Goal: Information Seeking & Learning: Learn about a topic

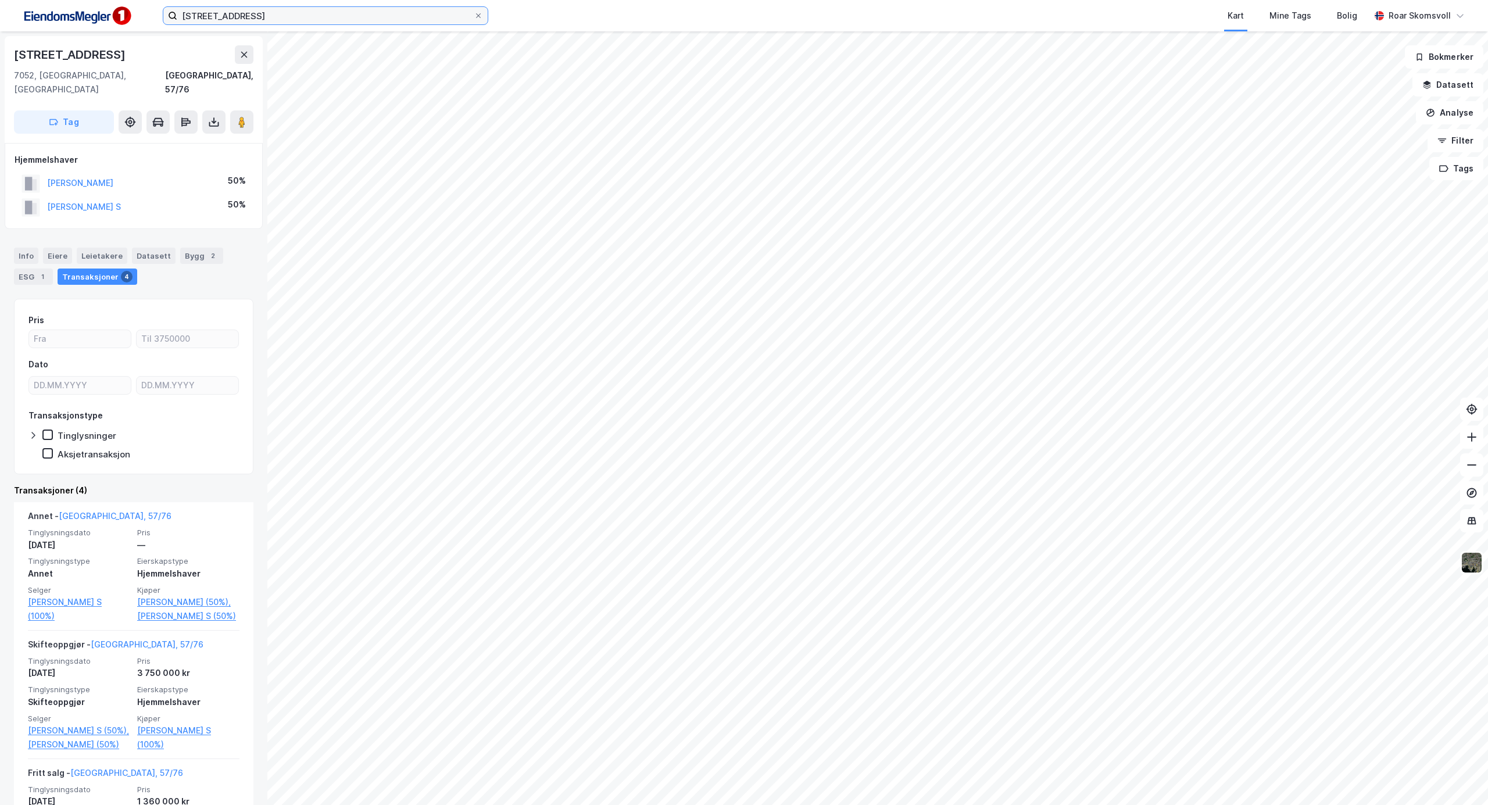
click at [263, 19] on input "[STREET_ADDRESS]" at bounding box center [325, 15] width 296 height 17
type input "T"
type input "[STREET_ADDRESS]"
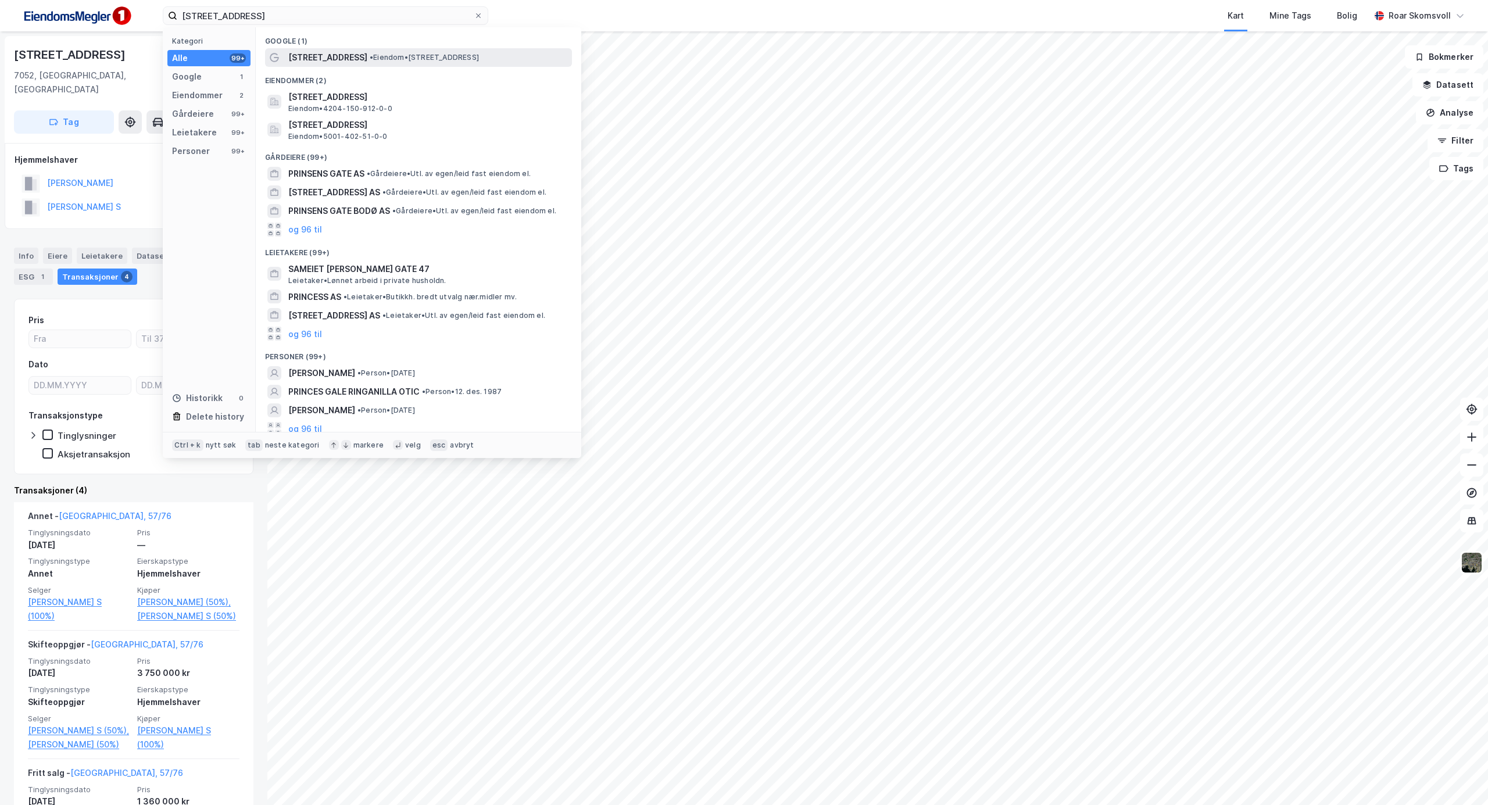
click at [373, 55] on span "• Eiendom • [STREET_ADDRESS]" at bounding box center [424, 57] width 109 height 9
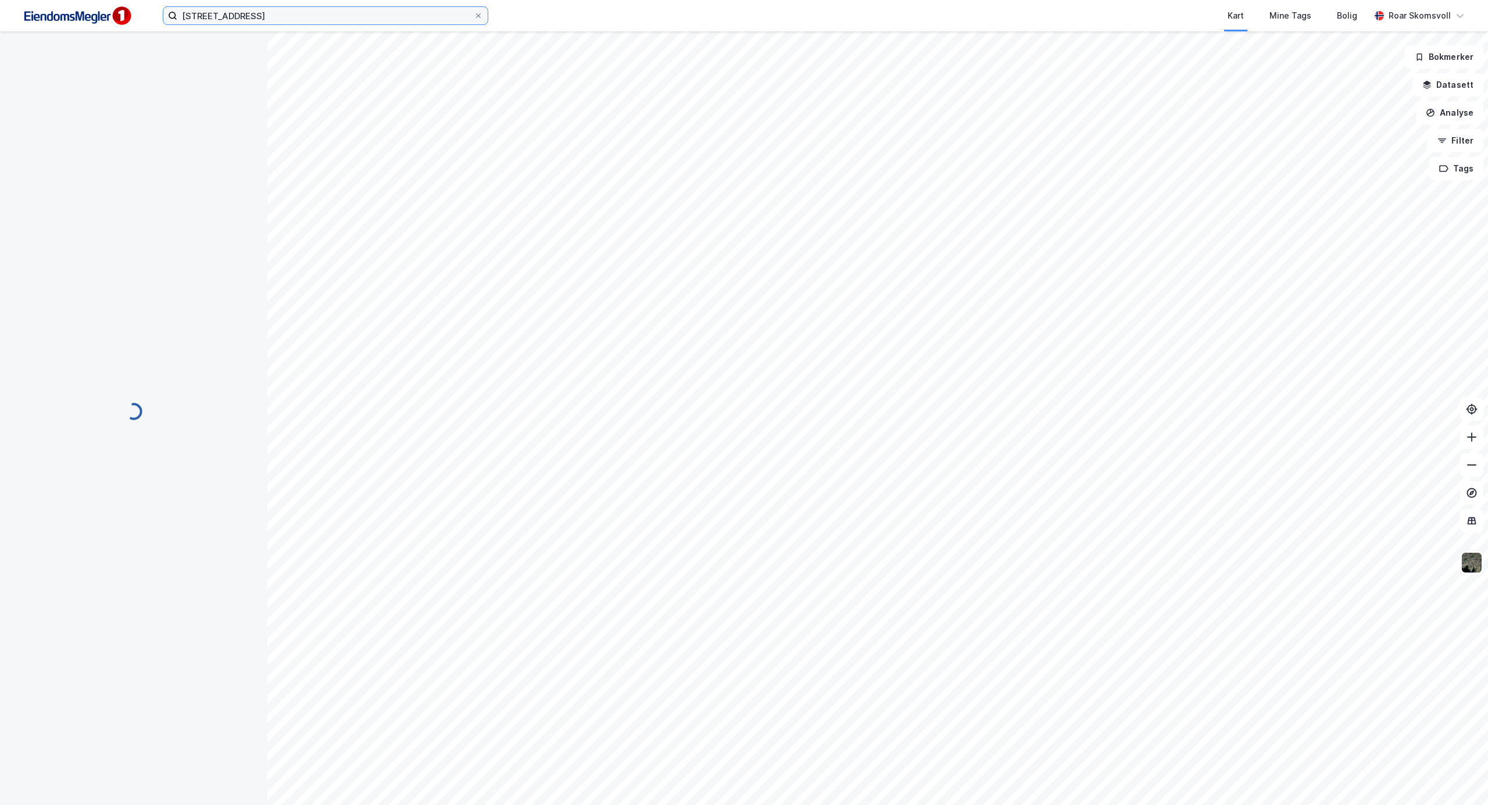
click at [287, 10] on input "[STREET_ADDRESS]" at bounding box center [325, 15] width 296 height 17
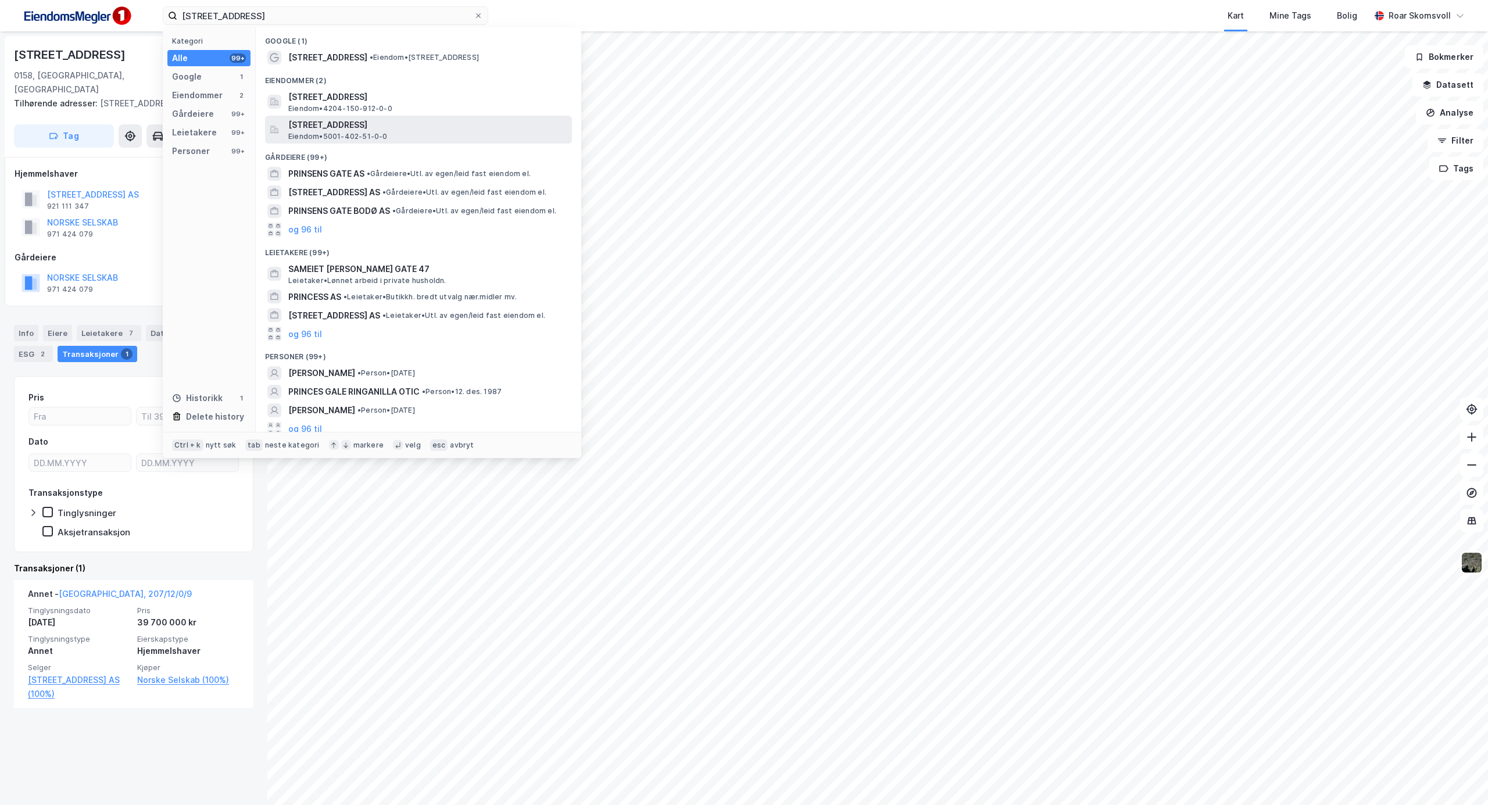
click at [323, 119] on span "[STREET_ADDRESS]" at bounding box center [427, 125] width 279 height 14
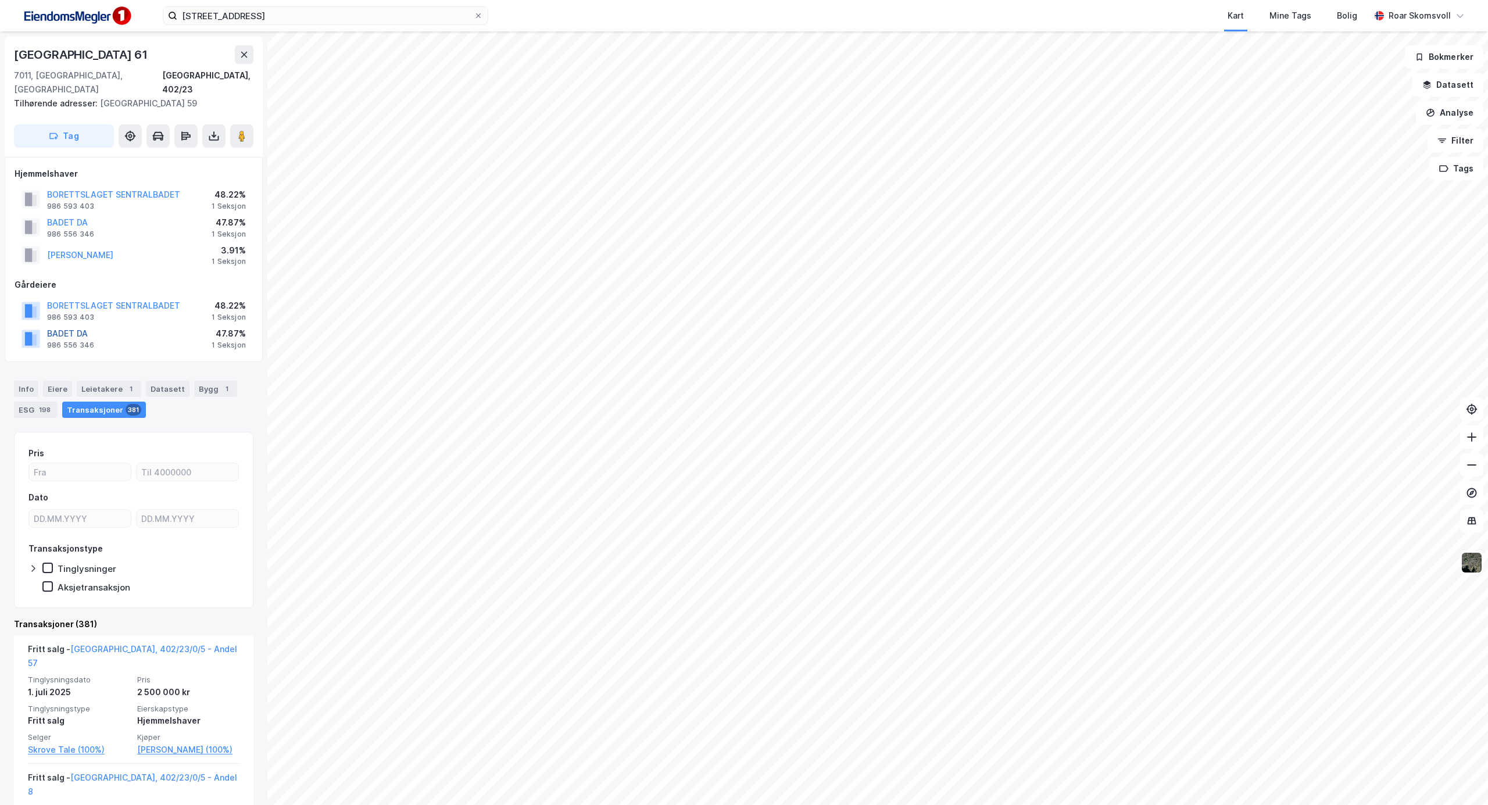
click at [0, 0] on button "BADET DA" at bounding box center [0, 0] width 0 height 0
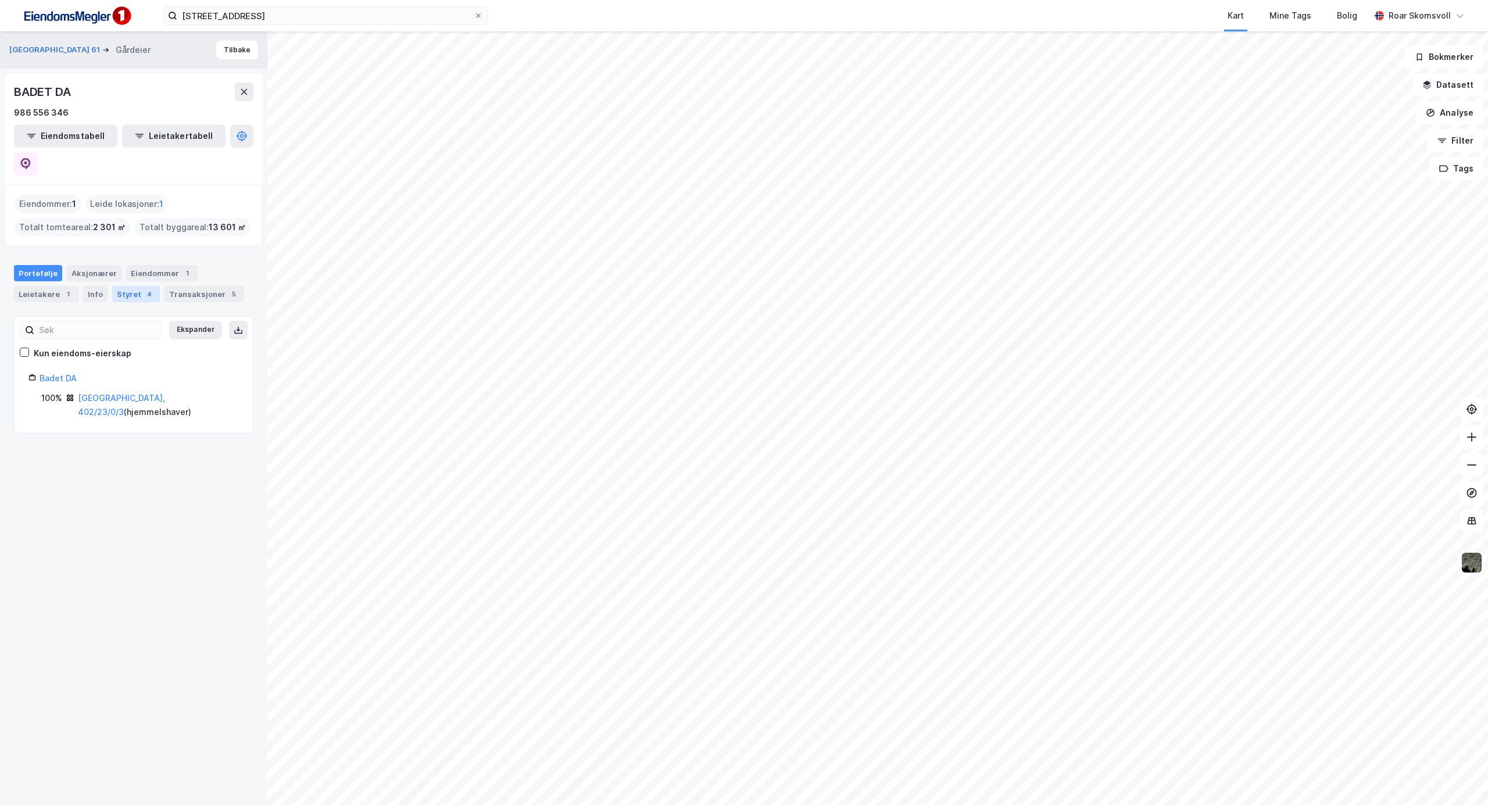
click at [124, 286] on div "Styret 4" at bounding box center [136, 294] width 48 height 16
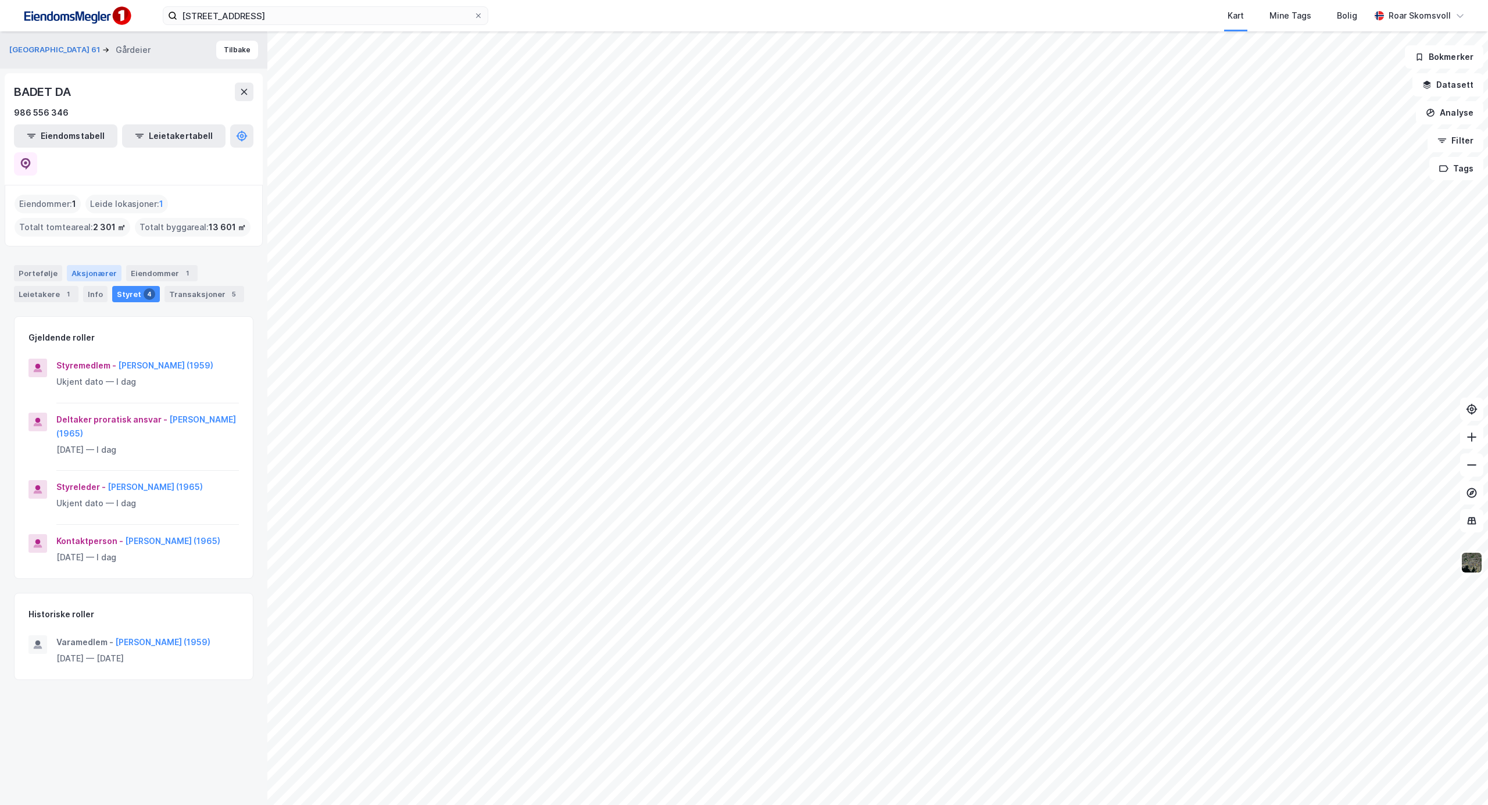
click at [89, 265] on div "Aksjonærer" at bounding box center [94, 273] width 55 height 16
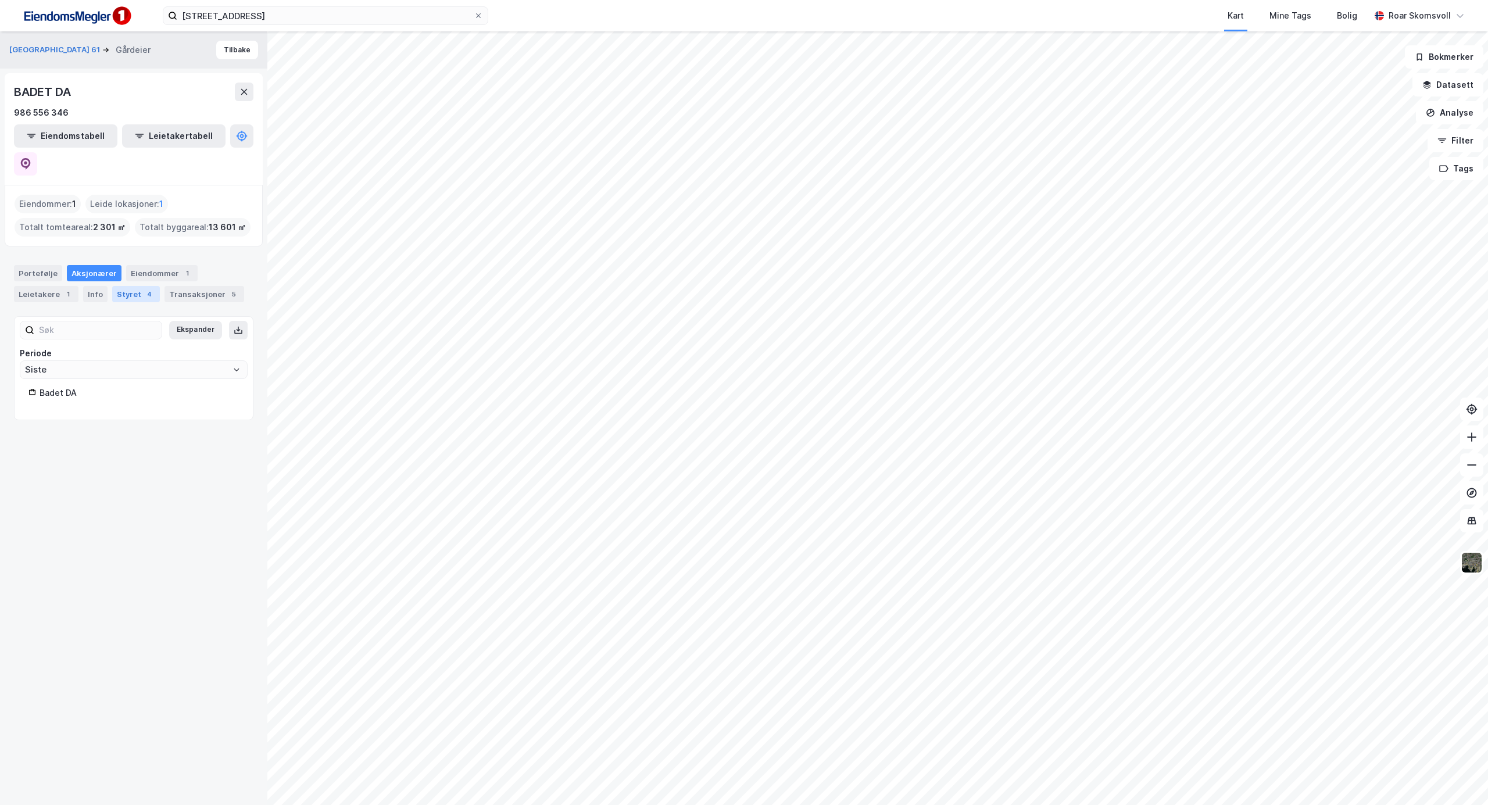
click at [126, 286] on div "Styret 4" at bounding box center [136, 294] width 48 height 16
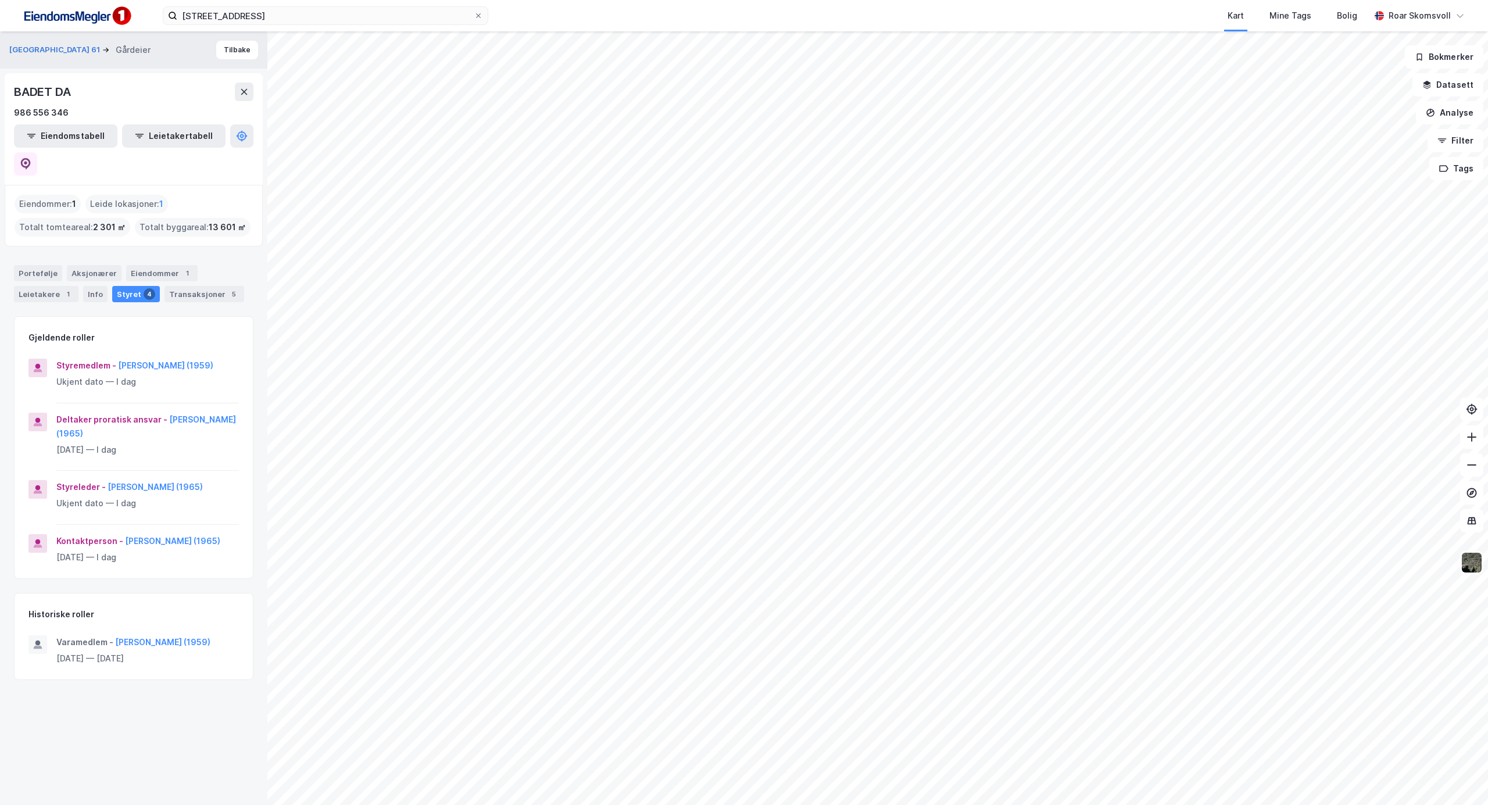
drag, startPoint x: 37, startPoint y: 245, endPoint x: 89, endPoint y: 257, distance: 53.2
click at [38, 265] on div "Portefølje" at bounding box center [38, 273] width 48 height 16
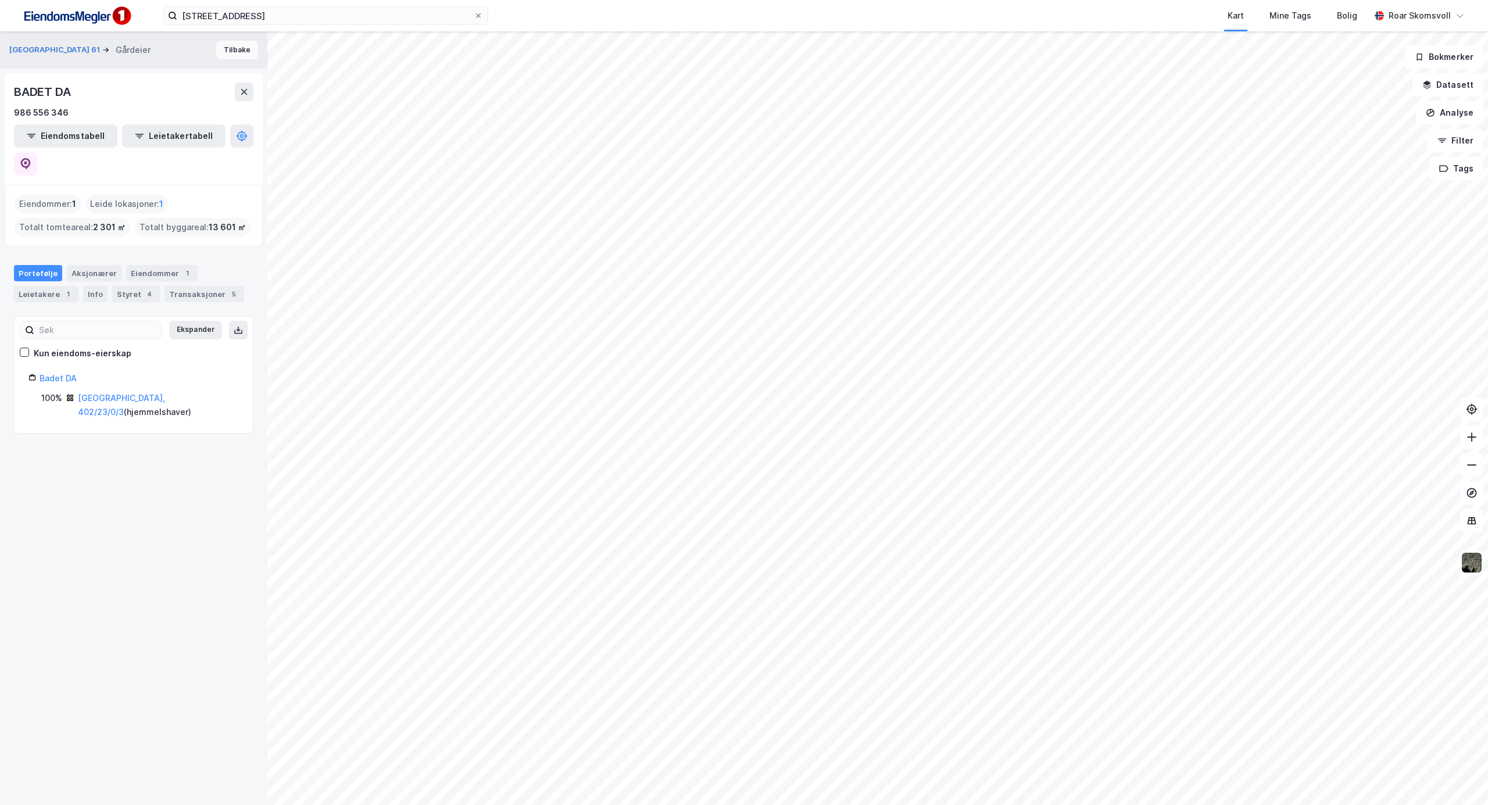
click at [234, 51] on button "Tilbake" at bounding box center [237, 50] width 42 height 19
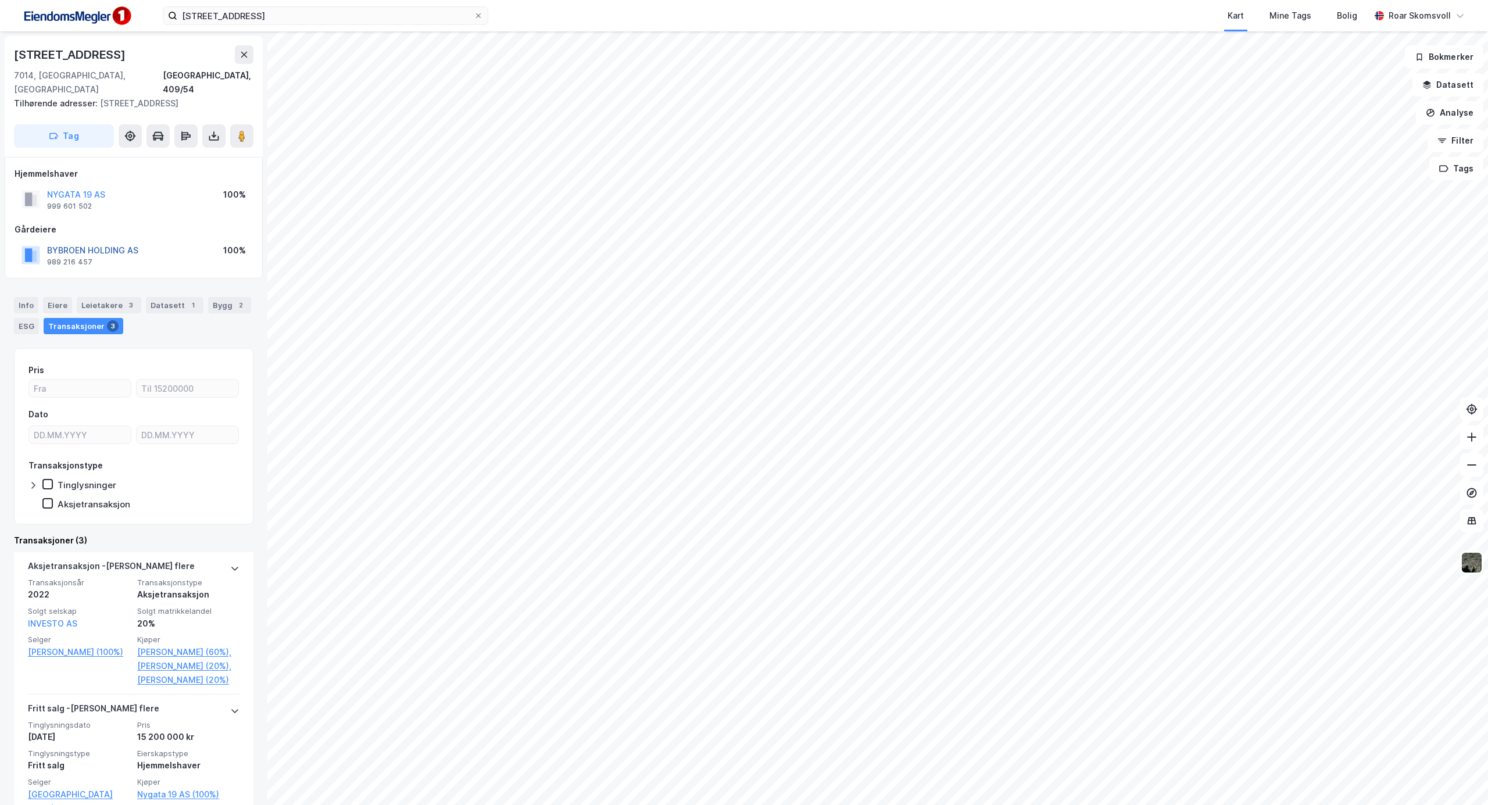
click at [0, 0] on button "BYBROEN HOLDING AS" at bounding box center [0, 0] width 0 height 0
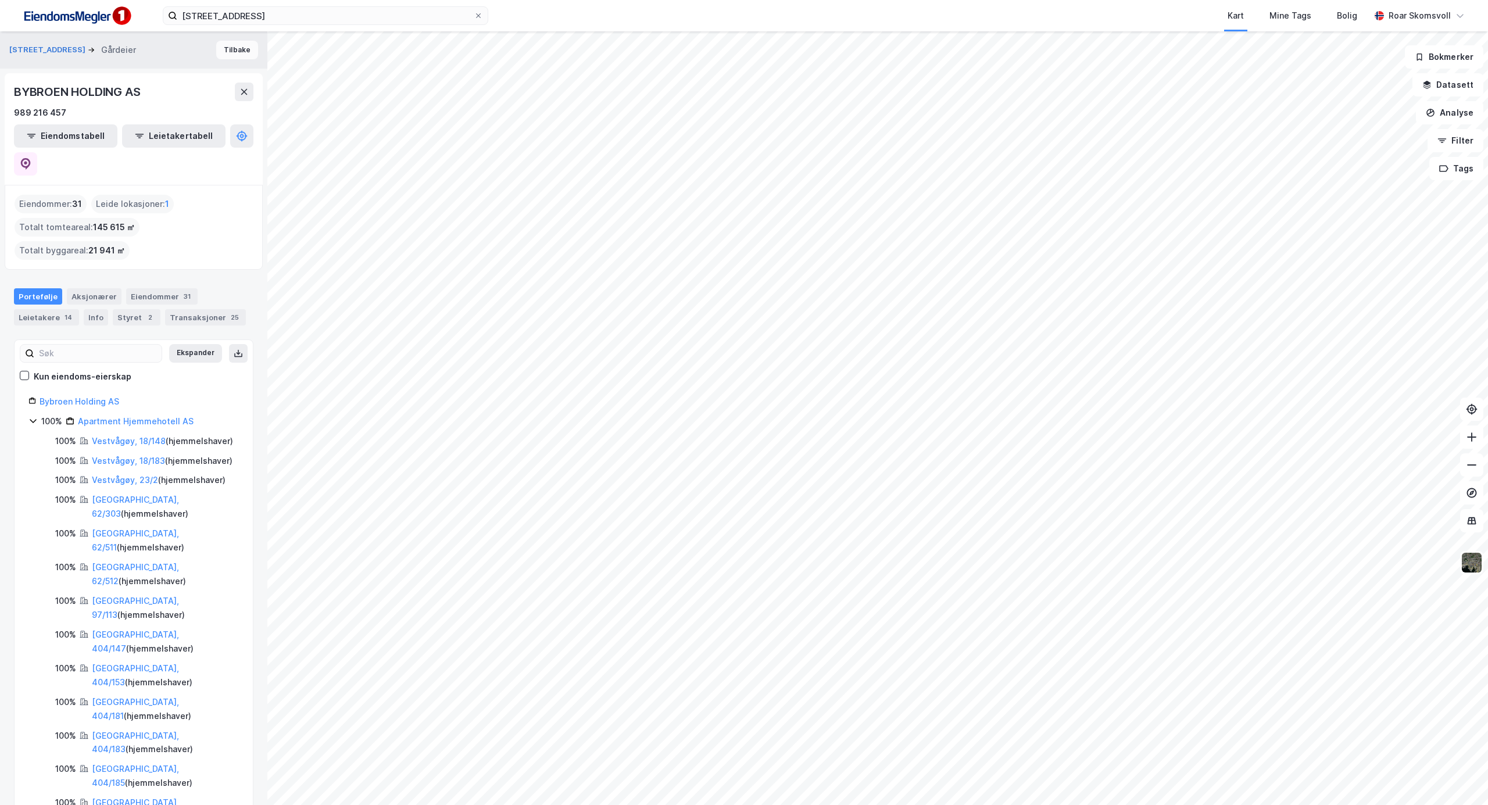
click at [227, 49] on button "Tilbake" at bounding box center [237, 50] width 42 height 19
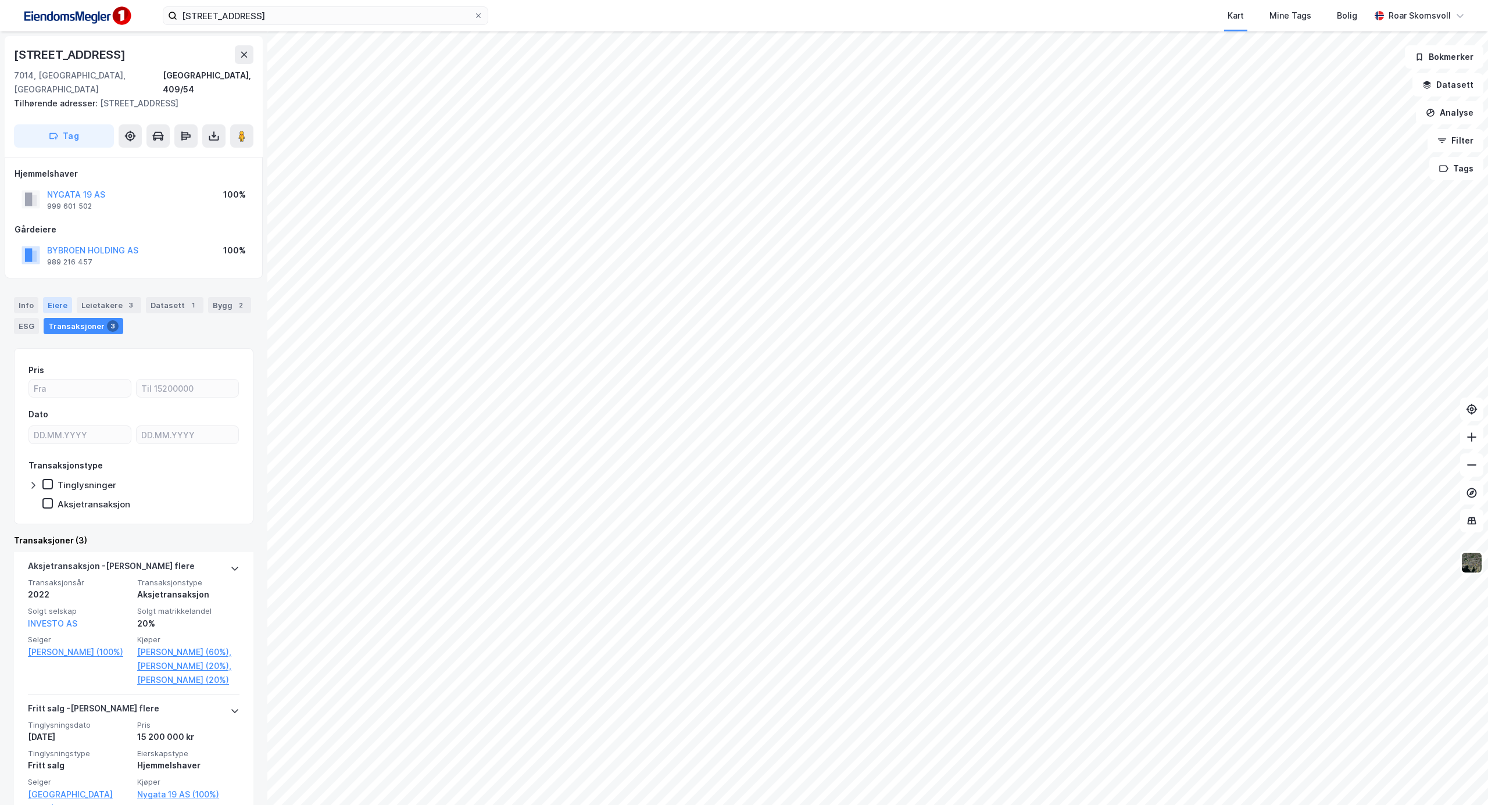
click at [52, 297] on div "Eiere" at bounding box center [57, 305] width 29 height 16
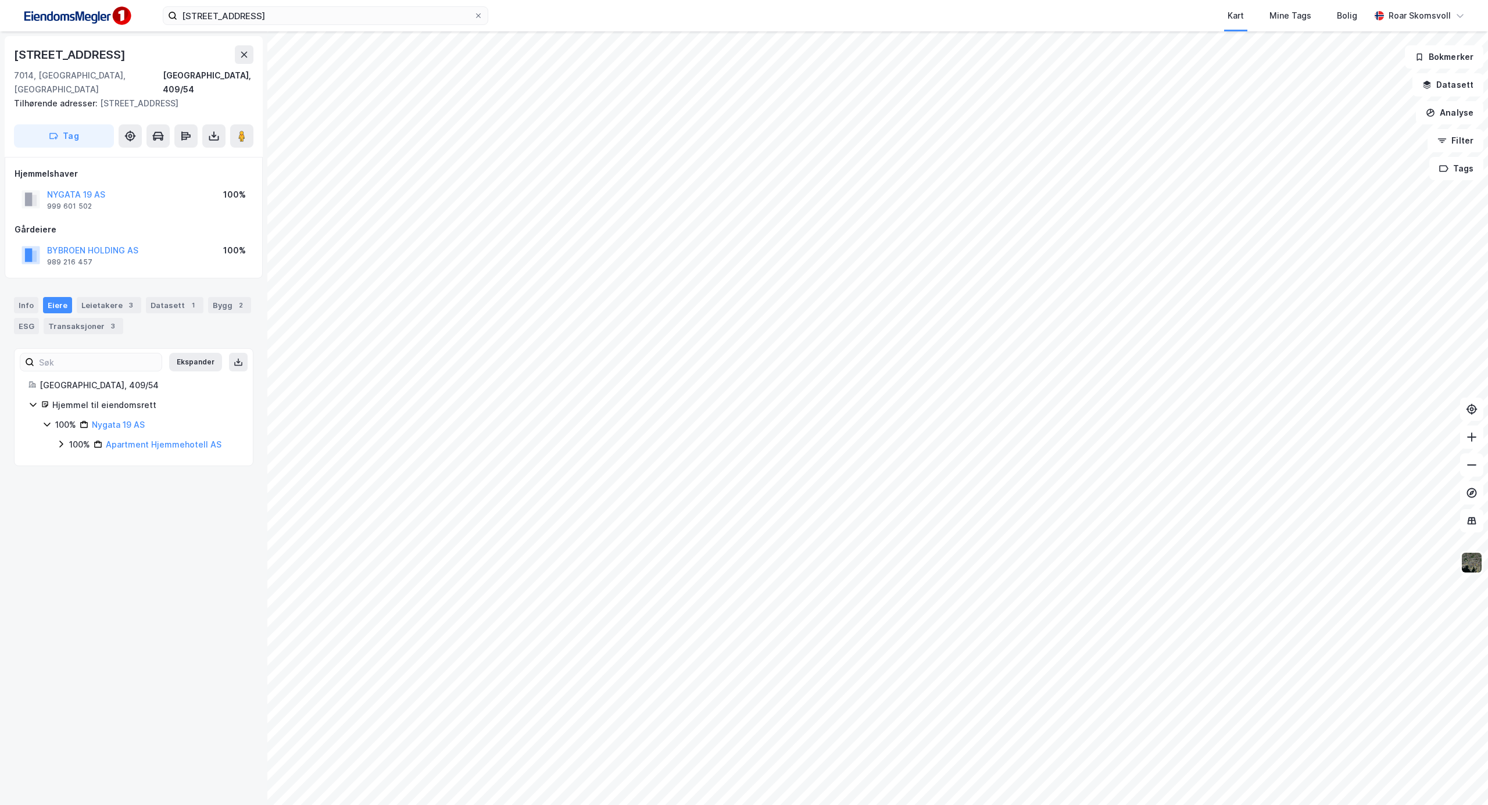
click at [60, 439] on icon at bounding box center [60, 443] width 9 height 9
click at [73, 459] on icon at bounding box center [74, 463] width 9 height 9
